Goal: Information Seeking & Learning: Learn about a topic

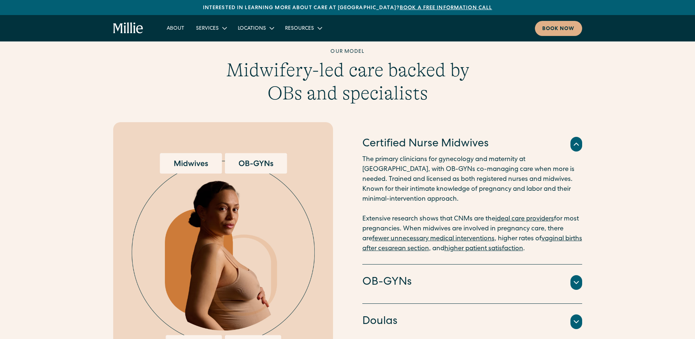
scroll to position [623, 0]
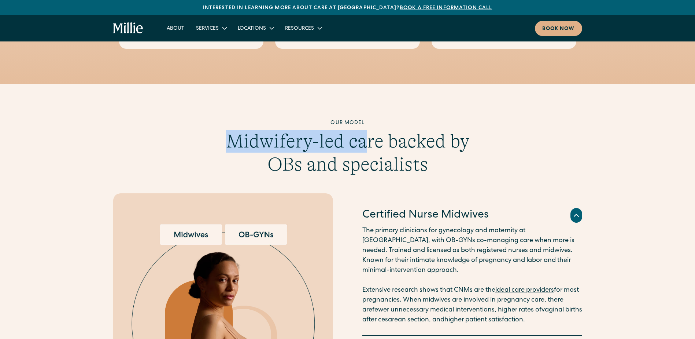
drag, startPoint x: 232, startPoint y: 130, endPoint x: 369, endPoint y: 125, distance: 136.8
click at [369, 130] on h3 "Midwifery-led care backed by OBs and specialists" at bounding box center [347, 153] width 281 height 46
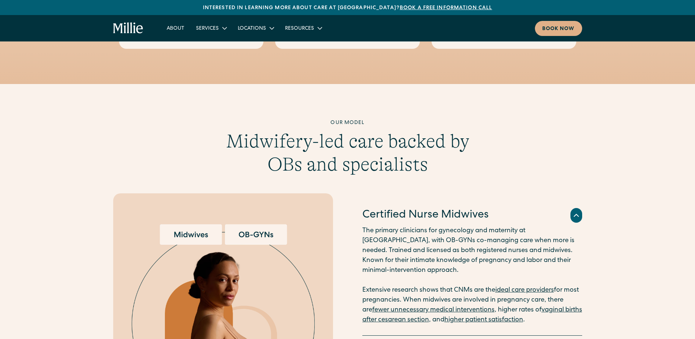
click at [292, 144] on h3 "Midwifery-led care backed by OBs and specialists" at bounding box center [347, 153] width 281 height 46
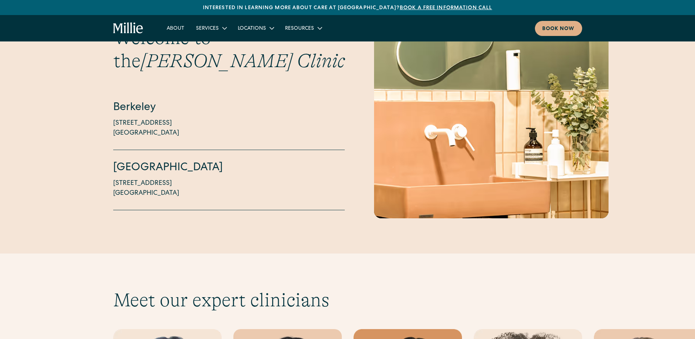
scroll to position [1759, 0]
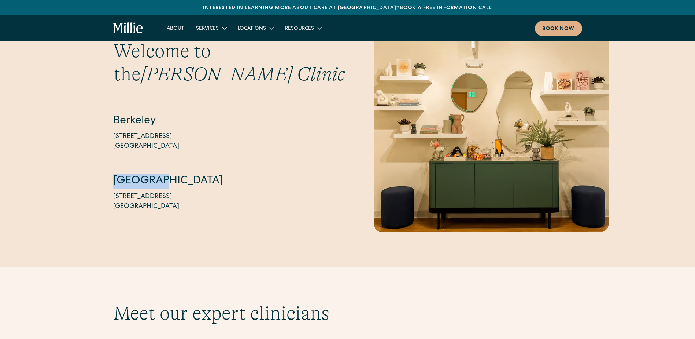
drag, startPoint x: 158, startPoint y: 150, endPoint x: 103, endPoint y: 145, distance: 54.8
click at [103, 145] on div "Welcome to the [PERSON_NAME][GEOGRAPHIC_DATA] [STREET_ADDRESS][GEOGRAPHIC_DATA]…" at bounding box center [347, 131] width 695 height 199
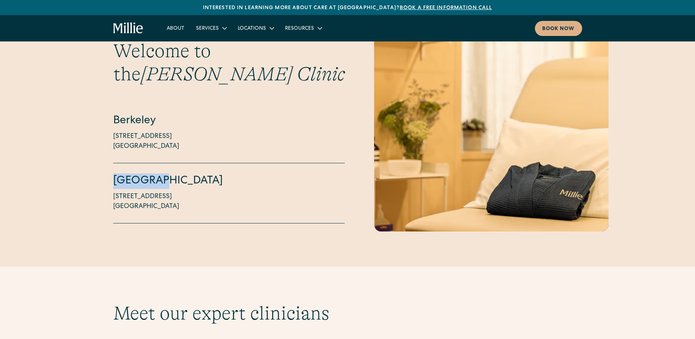
drag, startPoint x: 103, startPoint y: 145, endPoint x: 144, endPoint y: 156, distance: 42.3
click at [144, 173] on h4 "[GEOGRAPHIC_DATA]" at bounding box center [229, 180] width 232 height 15
drag, startPoint x: 162, startPoint y: 146, endPoint x: 128, endPoint y: 140, distance: 34.2
click at [128, 163] on div "[GEOGRAPHIC_DATA] [STREET_ADDRESS]" at bounding box center [229, 193] width 232 height 60
drag, startPoint x: 128, startPoint y: 140, endPoint x: 166, endPoint y: 199, distance: 70.1
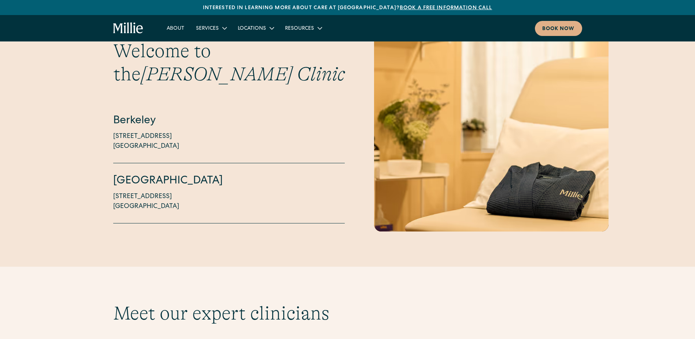
click at [166, 199] on div "Welcome to the [PERSON_NAME][GEOGRAPHIC_DATA] [STREET_ADDRESS][GEOGRAPHIC_DATA]…" at bounding box center [347, 131] width 469 height 199
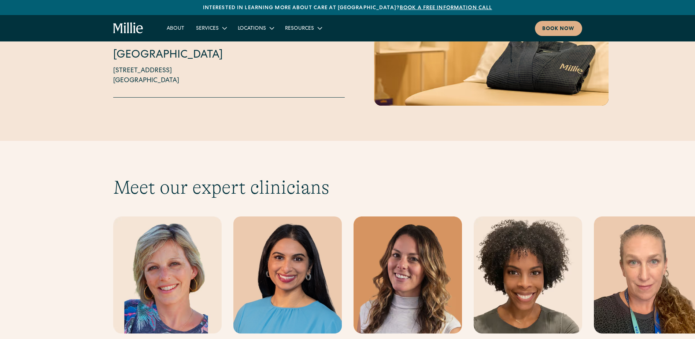
scroll to position [1979, 0]
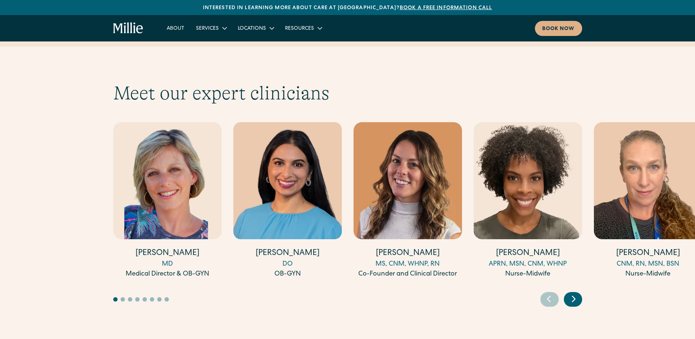
click at [574, 296] on icon "Next slide" at bounding box center [573, 298] width 3 height 5
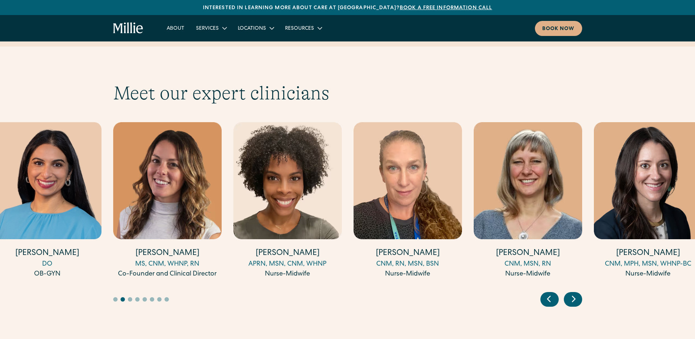
click at [545, 293] on icon "Previous slide" at bounding box center [549, 298] width 11 height 11
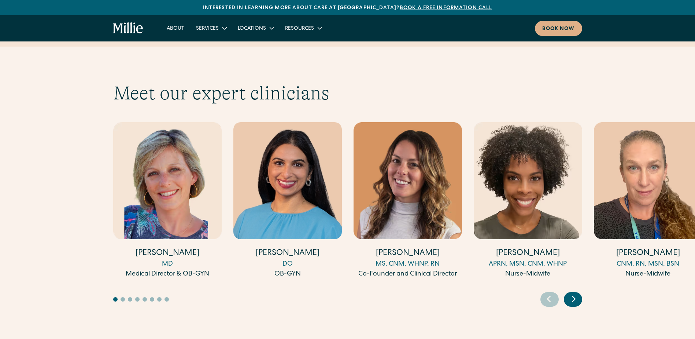
click at [576, 293] on icon "Next slide" at bounding box center [573, 298] width 11 height 11
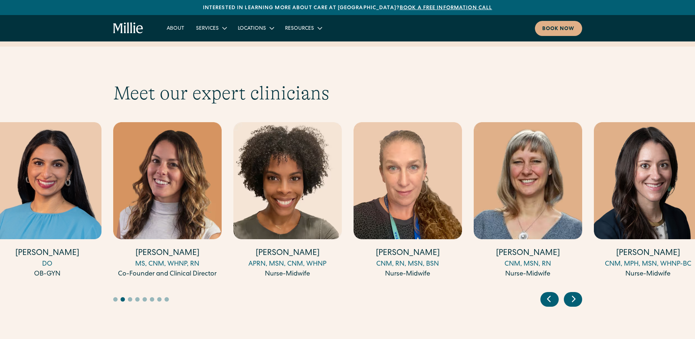
click at [581, 292] on div "Next slide" at bounding box center [573, 299] width 18 height 15
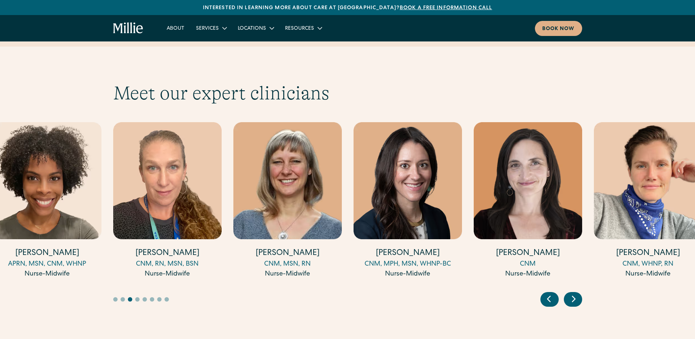
click at [578, 293] on icon "Next slide" at bounding box center [573, 298] width 11 height 11
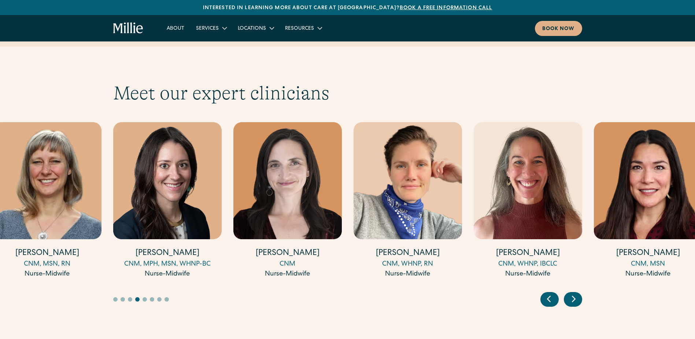
click at [572, 293] on icon "Next slide" at bounding box center [573, 298] width 11 height 11
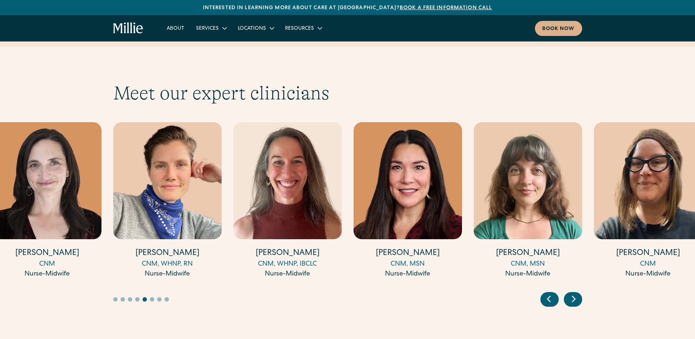
click at [569, 293] on icon "Next slide" at bounding box center [573, 298] width 11 height 11
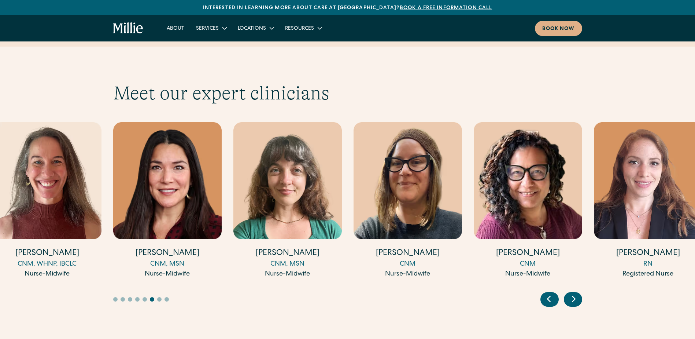
click at [572, 293] on icon "Next slide" at bounding box center [573, 298] width 11 height 11
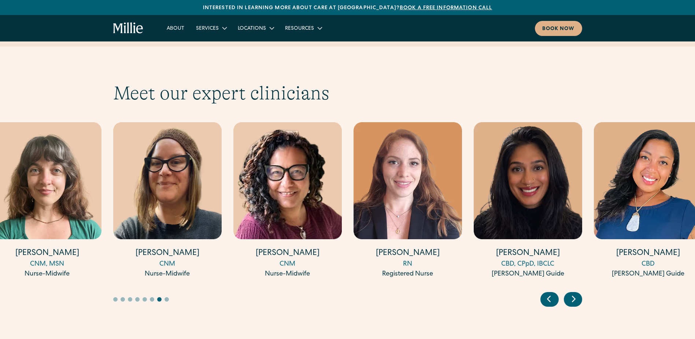
click at [572, 293] on icon "Next slide" at bounding box center [573, 298] width 11 height 11
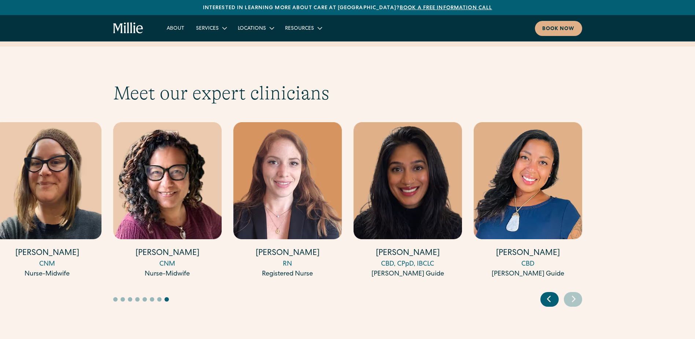
click at [545, 293] on icon "Previous slide" at bounding box center [549, 298] width 11 height 11
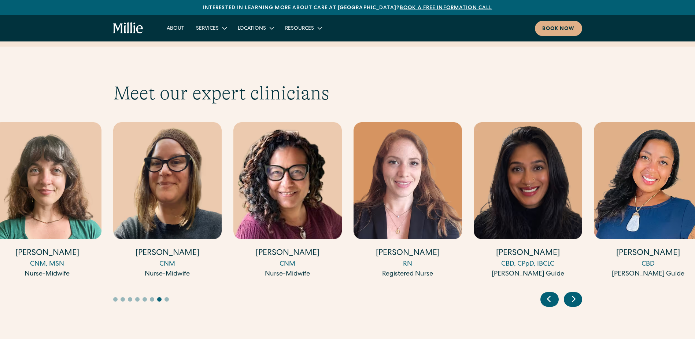
click at [545, 293] on icon "Previous slide" at bounding box center [549, 298] width 11 height 11
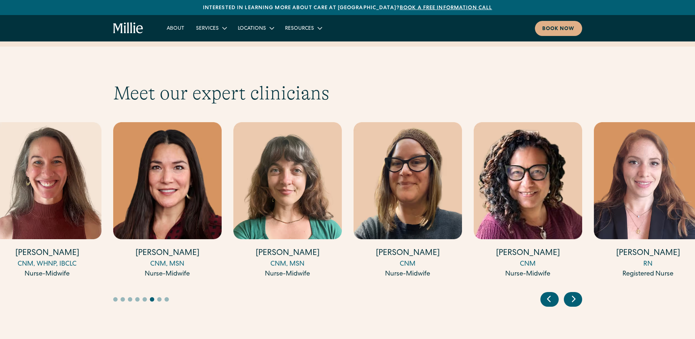
click at [545, 293] on icon "Previous slide" at bounding box center [549, 298] width 11 height 11
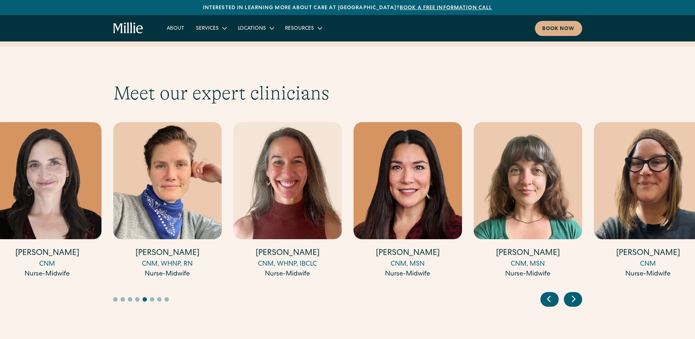
click at [545, 293] on icon "Previous slide" at bounding box center [549, 298] width 11 height 11
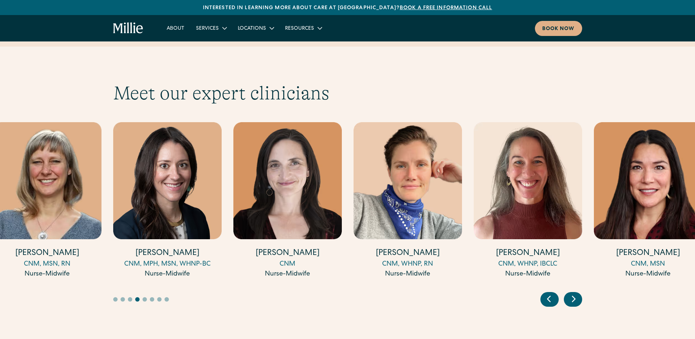
click at [545, 293] on icon "Previous slide" at bounding box center [549, 298] width 11 height 11
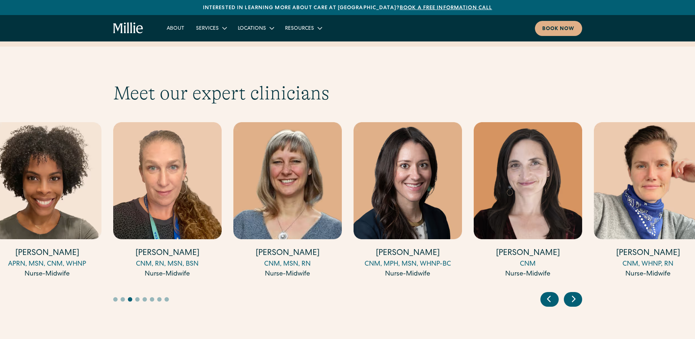
click at [579, 292] on div "Next slide" at bounding box center [573, 299] width 18 height 15
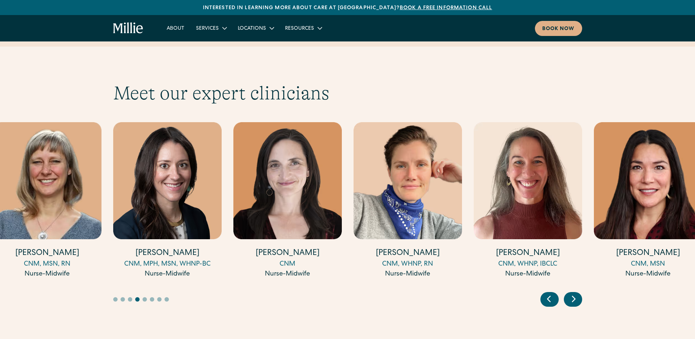
click at [409, 248] on h4 "[PERSON_NAME]" at bounding box center [408, 253] width 108 height 11
click at [544, 293] on icon "Previous slide" at bounding box center [549, 298] width 11 height 11
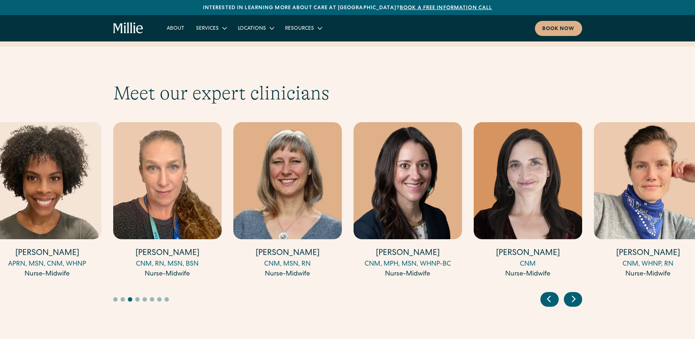
click at [545, 293] on icon "Previous slide" at bounding box center [549, 298] width 11 height 11
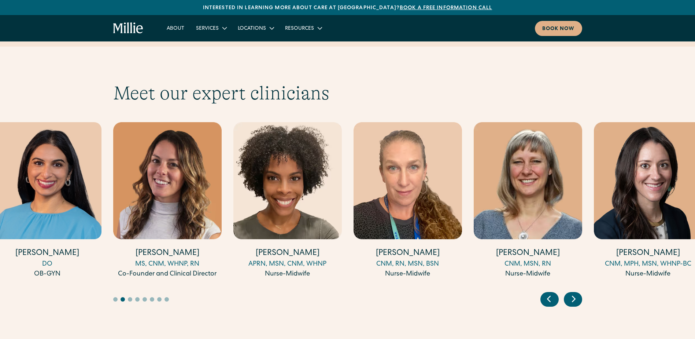
click at [542, 292] on div "Previous slide" at bounding box center [550, 299] width 18 height 15
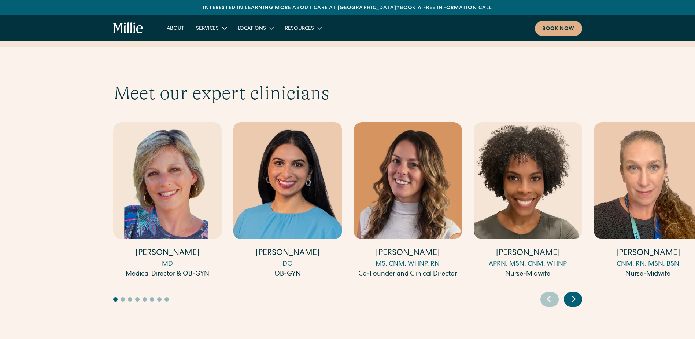
click at [574, 296] on icon "Next slide" at bounding box center [573, 298] width 3 height 5
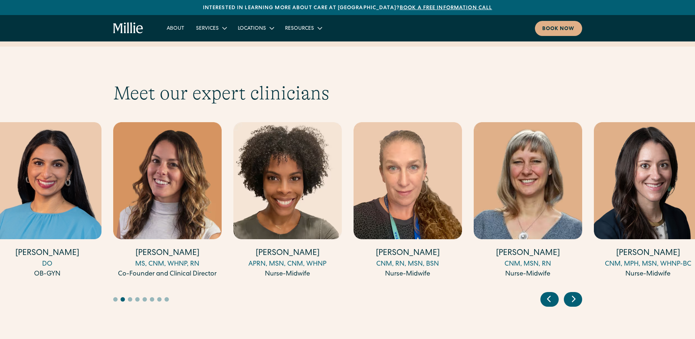
click at [574, 296] on icon "Next slide" at bounding box center [573, 298] width 3 height 5
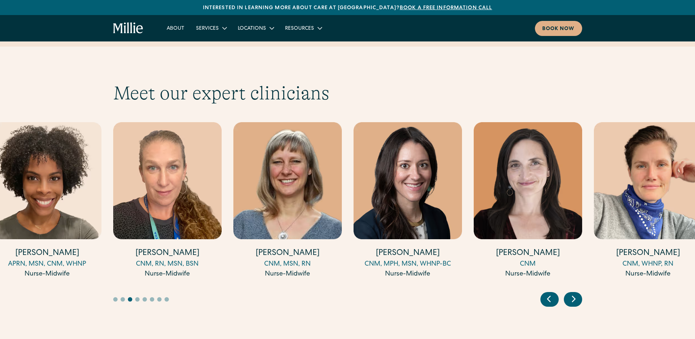
click at [574, 296] on icon "Next slide" at bounding box center [573, 298] width 3 height 5
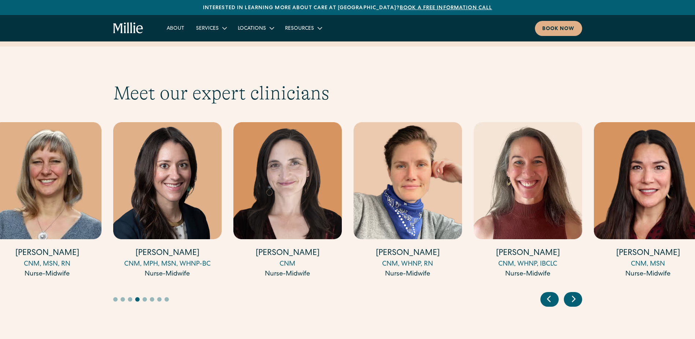
click at [568, 293] on icon "Next slide" at bounding box center [573, 298] width 11 height 11
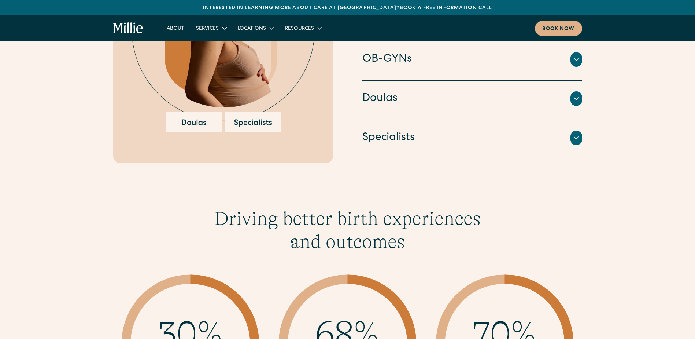
scroll to position [990, 0]
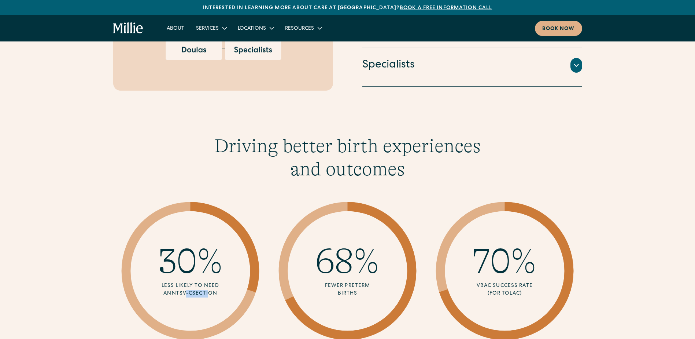
drag, startPoint x: 182, startPoint y: 284, endPoint x: 202, endPoint y: 284, distance: 19.4
click at [202, 284] on div "Less likely to need an NTSV-[MEDICAL_DATA]" at bounding box center [190, 289] width 79 height 15
drag, startPoint x: 329, startPoint y: 272, endPoint x: 360, endPoint y: 273, distance: 30.8
click at [360, 282] on div "Fewer Preterm Births" at bounding box center [347, 289] width 47 height 15
drag, startPoint x: 492, startPoint y: 277, endPoint x: 526, endPoint y: 279, distance: 34.2
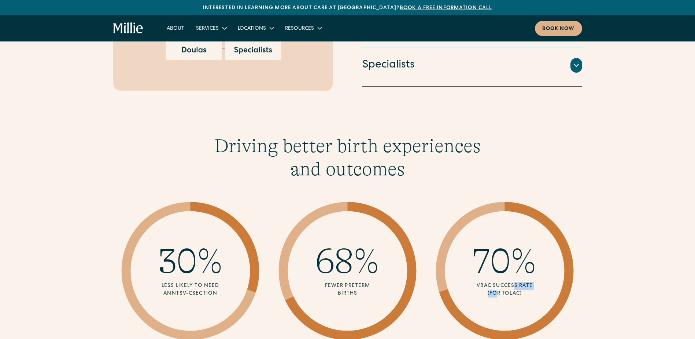
click at [526, 282] on div "VBAC success rate (for TOLAC)" at bounding box center [505, 289] width 64 height 15
drag, startPoint x: 526, startPoint y: 279, endPoint x: 508, endPoint y: 280, distance: 18.0
click at [508, 282] on div "VBAC success rate (for TOLAC)" at bounding box center [505, 289] width 64 height 15
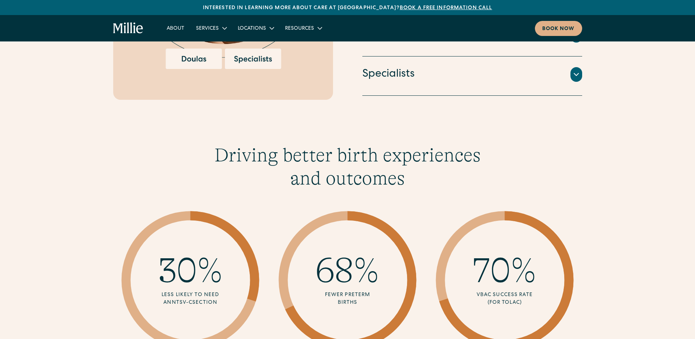
scroll to position [1026, 0]
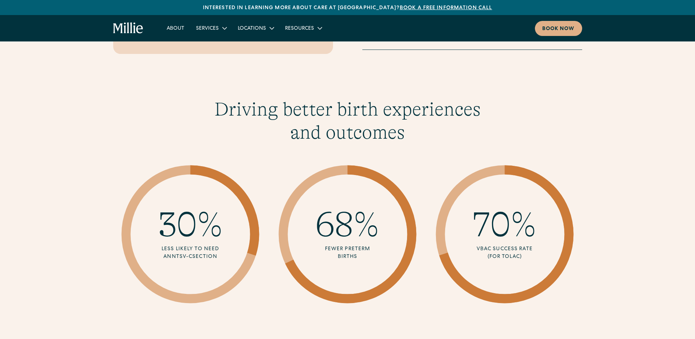
click at [338, 245] on div "Fewer Preterm Births" at bounding box center [347, 252] width 47 height 15
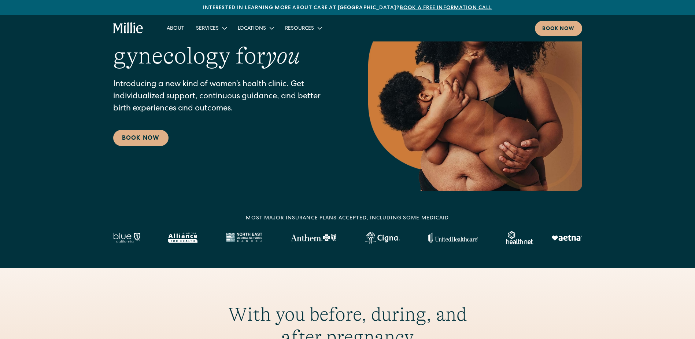
scroll to position [110, 0]
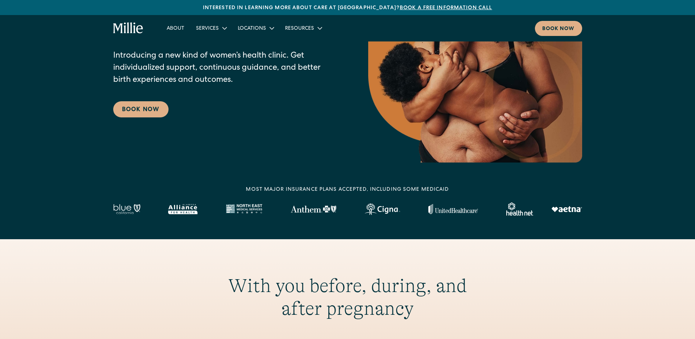
click at [380, 209] on img at bounding box center [383, 209] width 36 height 12
drag, startPoint x: 405, startPoint y: 210, endPoint x: 166, endPoint y: 199, distance: 238.8
click at [166, 199] on div "MOST MAJOR INSURANCE PLANS ACCEPTED, INCLUDING some MEDICAID" at bounding box center [347, 201] width 469 height 30
drag, startPoint x: 166, startPoint y: 199, endPoint x: 360, endPoint y: 221, distance: 194.7
click at [249, 212] on img at bounding box center [244, 209] width 37 height 10
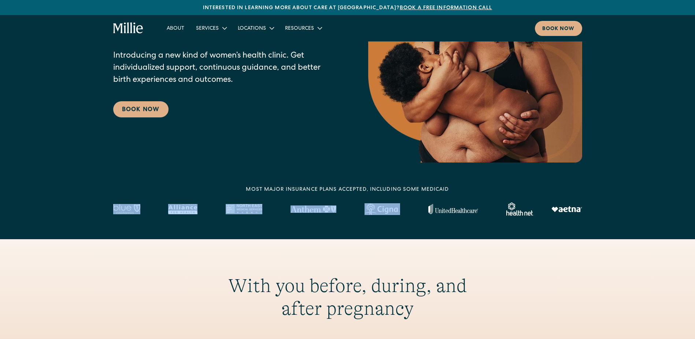
click at [389, 209] on img at bounding box center [383, 209] width 36 height 12
drag, startPoint x: 389, startPoint y: 209, endPoint x: 387, endPoint y: 214, distance: 5.9
click at [387, 214] on img at bounding box center [383, 209] width 36 height 12
drag, startPoint x: 387, startPoint y: 217, endPoint x: 388, endPoint y: 226, distance: 8.9
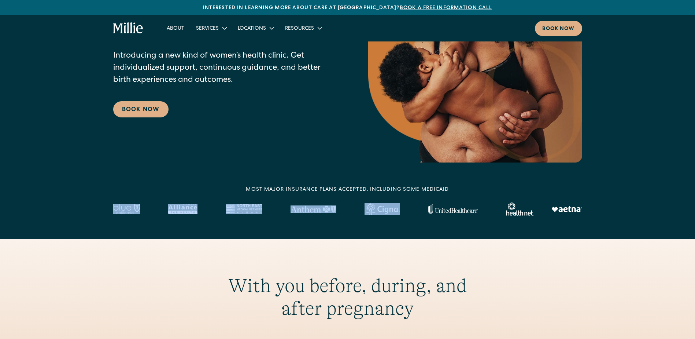
click at [387, 217] on section "MOST MAJOR INSURANCE PLANS ACCEPTED, INCLUDING some MEDICAID" at bounding box center [347, 212] width 695 height 53
drag, startPoint x: 387, startPoint y: 229, endPoint x: 395, endPoint y: 244, distance: 17.0
click at [387, 229] on section "MOST MAJOR INSURANCE PLANS ACCEPTED, INCLUDING some MEDICAID" at bounding box center [347, 212] width 695 height 53
drag, startPoint x: 402, startPoint y: 207, endPoint x: 352, endPoint y: 209, distance: 50.3
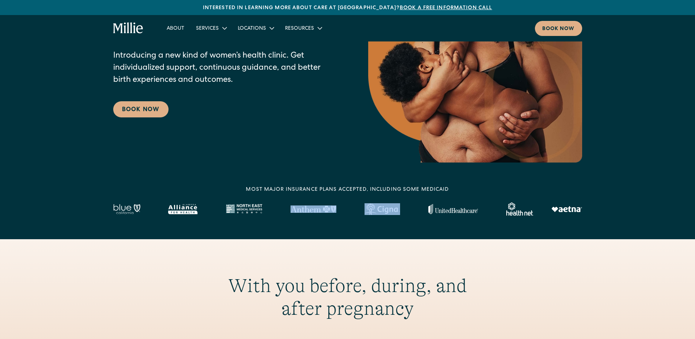
click at [352, 209] on div at bounding box center [347, 208] width 469 height 13
drag, startPoint x: 352, startPoint y: 209, endPoint x: 361, endPoint y: 268, distance: 59.8
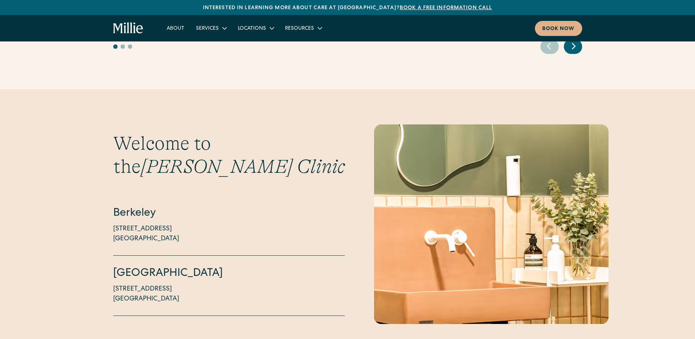
scroll to position [1723, 0]
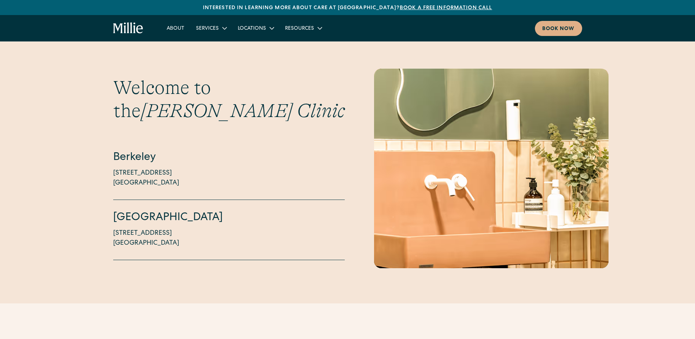
click at [130, 228] on p "[STREET_ADDRESS]" at bounding box center [146, 238] width 66 height 20
